Goal: Task Accomplishment & Management: Manage account settings

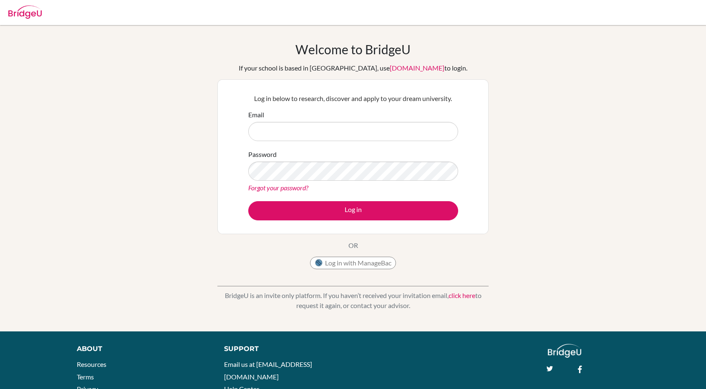
type input "[EMAIL_ADDRESS][DOMAIN_NAME]"
drag, startPoint x: 326, startPoint y: 132, endPoint x: 312, endPoint y: 132, distance: 14.2
click at [312, 132] on input "[EMAIL_ADDRESS][DOMAIN_NAME]" at bounding box center [353, 131] width 210 height 19
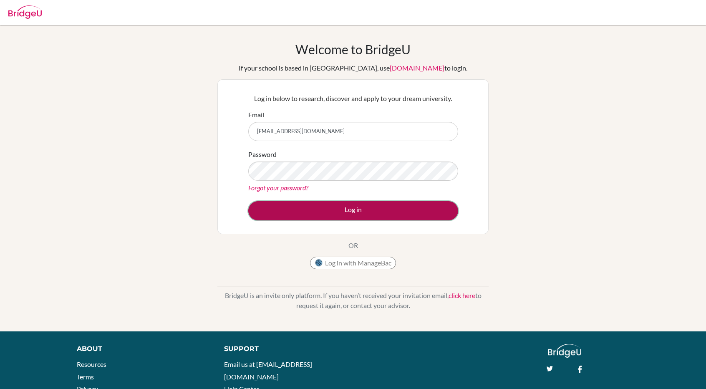
click at [389, 212] on button "Log in" at bounding box center [353, 210] width 210 height 19
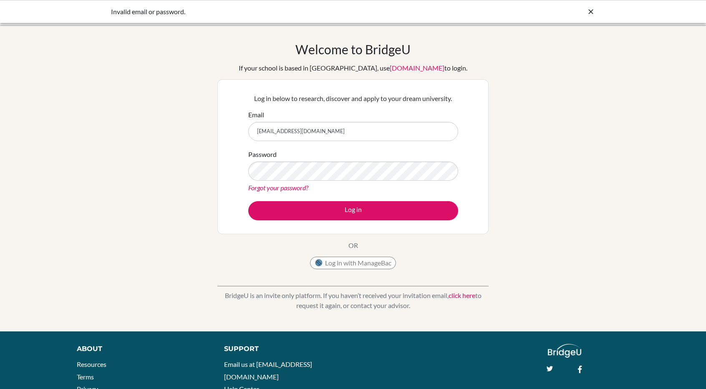
drag, startPoint x: 309, startPoint y: 131, endPoint x: 187, endPoint y: 122, distance: 122.6
click at [186, 122] on div "Welcome to [GEOGRAPHIC_DATA] If your school is based in [GEOGRAPHIC_DATA], use …" at bounding box center [353, 178] width 706 height 273
type input "[EMAIL_ADDRESS][DOMAIN_NAME]"
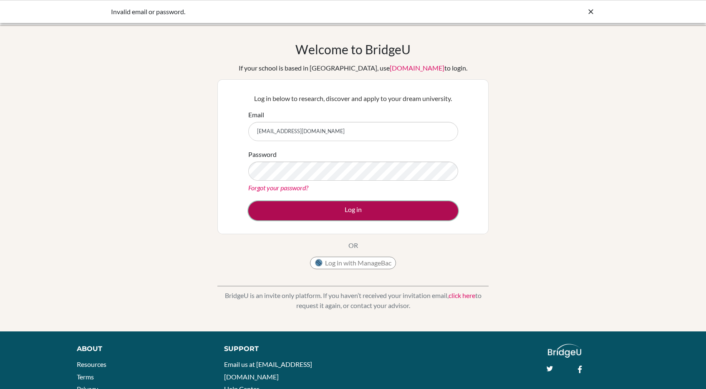
click at [330, 211] on button "Log in" at bounding box center [353, 210] width 210 height 19
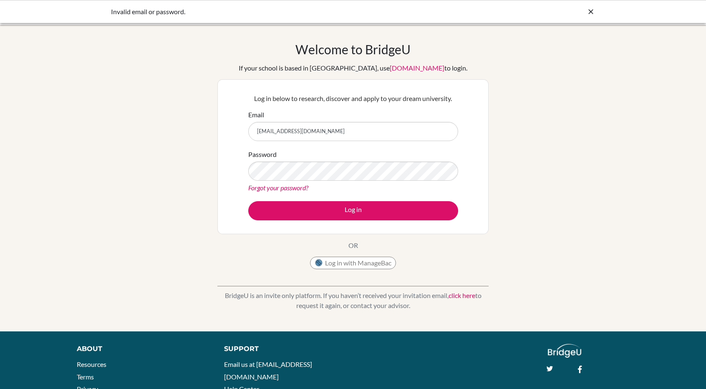
drag, startPoint x: 280, startPoint y: 129, endPoint x: 197, endPoint y: 129, distance: 83.5
click at [197, 129] on div "Welcome to [GEOGRAPHIC_DATA] If your school is based in [GEOGRAPHIC_DATA], use …" at bounding box center [353, 178] width 706 height 273
drag, startPoint x: 309, startPoint y: 128, endPoint x: 185, endPoint y: 126, distance: 124.0
click at [185, 126] on div "Welcome to [GEOGRAPHIC_DATA] If your school is based in [GEOGRAPHIC_DATA], use …" at bounding box center [353, 178] width 706 height 273
type input "[EMAIL_ADDRESS][DOMAIN_NAME]"
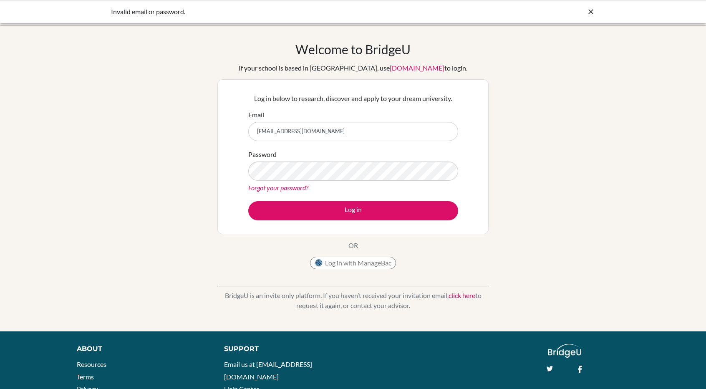
click at [248, 201] on button "Log in" at bounding box center [353, 210] width 210 height 19
